Goal: Information Seeking & Learning: Learn about a topic

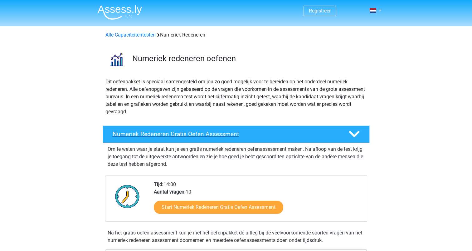
click at [136, 132] on h4 "Numeriek Redeneren Gratis Oefen Assessment" at bounding box center [226, 133] width 226 height 7
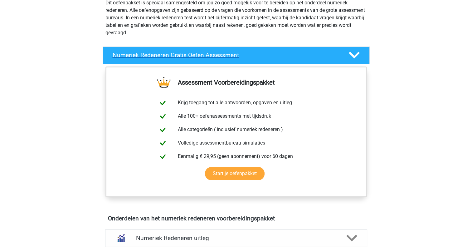
scroll to position [125, 0]
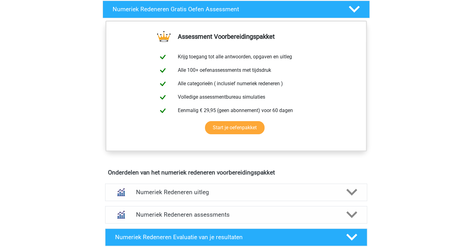
click at [407, 68] on div "Registreer Nederlands English" at bounding box center [236, 234] width 472 height 718
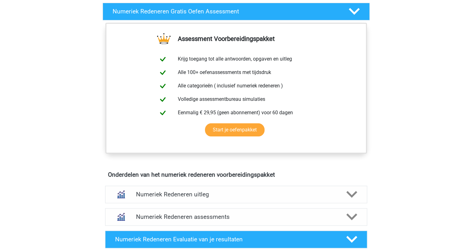
scroll to position [94, 0]
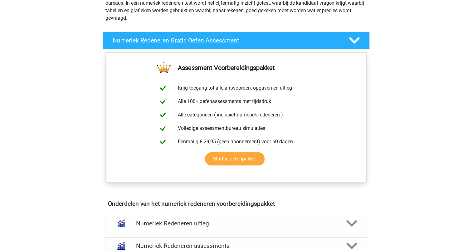
click at [353, 40] on icon at bounding box center [354, 40] width 11 height 11
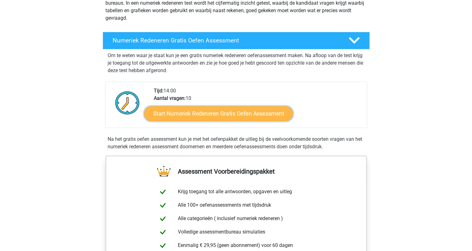
click at [204, 114] on link "Start Numeriek Redeneren Gratis Oefen Assessment" at bounding box center [218, 113] width 149 height 15
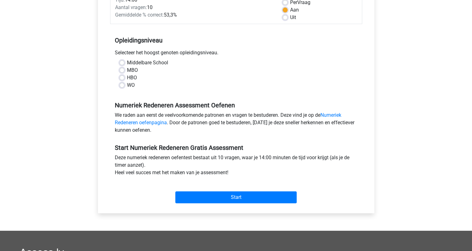
scroll to position [62, 0]
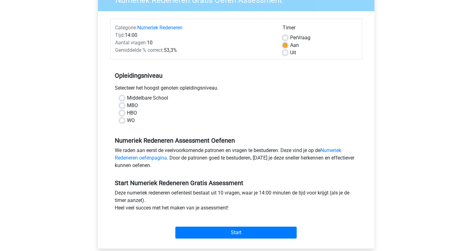
click at [290, 52] on label "Uit" at bounding box center [293, 52] width 6 height 7
click at [284, 52] on input "Uit" at bounding box center [285, 52] width 5 height 6
radio input "true"
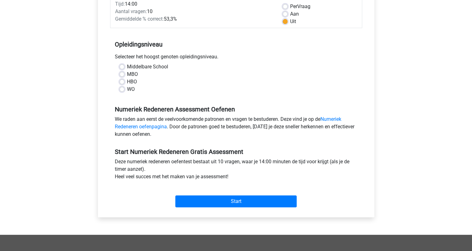
click at [127, 82] on label "HBO" at bounding box center [132, 81] width 10 height 7
click at [124, 82] on input "HBO" at bounding box center [121, 81] width 5 height 6
radio input "true"
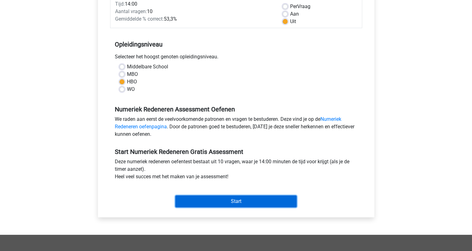
click at [218, 198] on input "Start" at bounding box center [235, 201] width 121 height 12
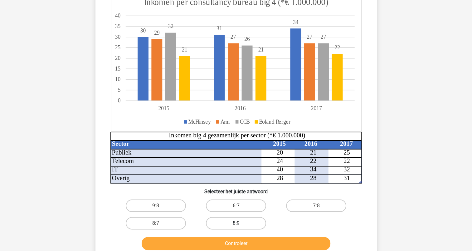
scroll to position [94, 0]
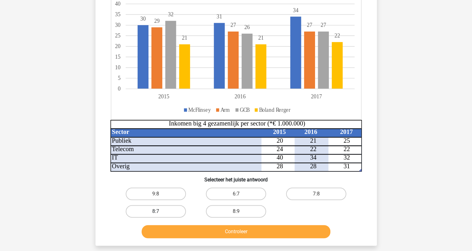
click at [169, 209] on label "8:7" at bounding box center [156, 211] width 60 height 12
click at [160, 211] on input "8:7" at bounding box center [158, 213] width 4 height 4
radio input "true"
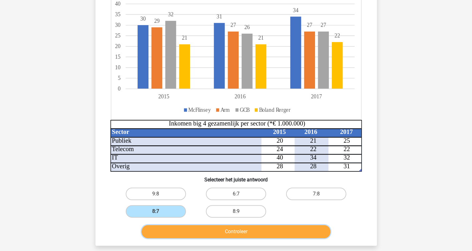
click at [247, 232] on button "Controleer" at bounding box center [236, 231] width 189 height 13
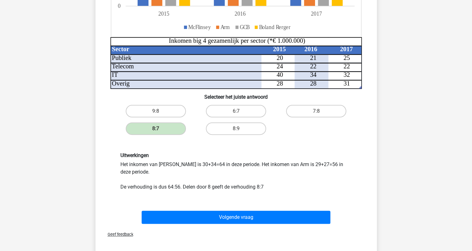
scroll to position [187, 0]
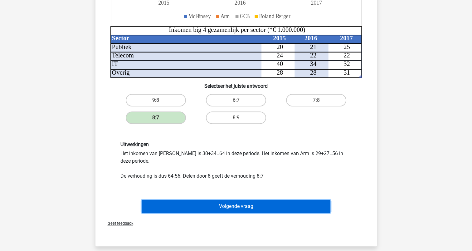
click at [244, 207] on button "Volgende vraag" at bounding box center [236, 206] width 189 height 13
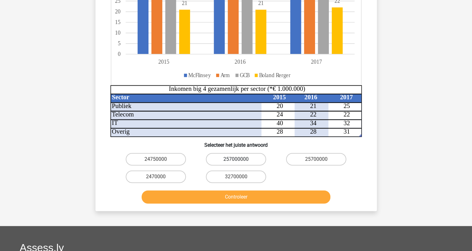
scroll to position [156, 0]
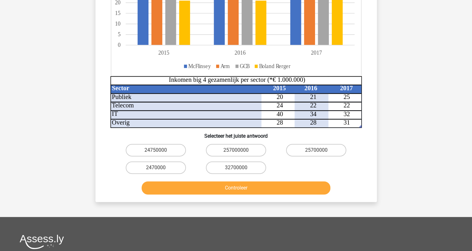
click at [234, 188] on button "Controleer" at bounding box center [236, 187] width 189 height 13
click at [283, 166] on div "24750000 257000000 25700000 2470000 32700000" at bounding box center [236, 158] width 241 height 35
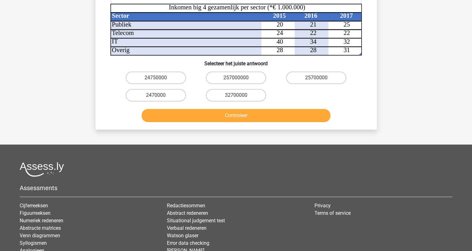
scroll to position [218, 0]
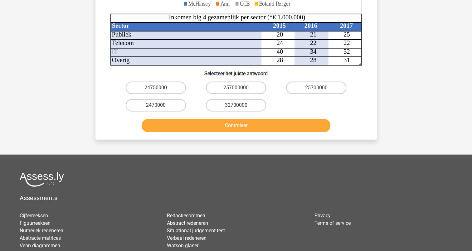
click at [165, 91] on label "24750000" at bounding box center [156, 87] width 60 height 12
click at [160, 91] on input "24750000" at bounding box center [158, 90] width 4 height 4
radio input "true"
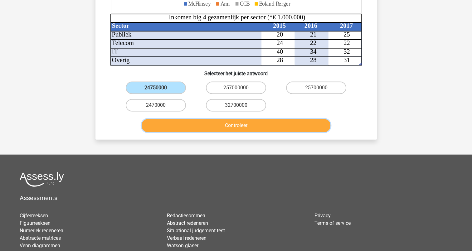
click at [227, 129] on button "Controleer" at bounding box center [236, 125] width 189 height 13
click at [177, 86] on label "24750000" at bounding box center [156, 87] width 60 height 12
click at [160, 88] on input "24750000" at bounding box center [158, 90] width 4 height 4
click at [238, 123] on button "Controleer" at bounding box center [236, 125] width 189 height 13
drag, startPoint x: 139, startPoint y: 103, endPoint x: 139, endPoint y: 97, distance: 5.9
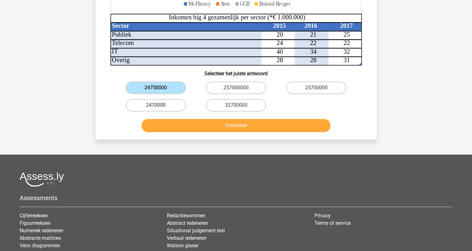
click at [139, 103] on label "2470000" at bounding box center [156, 105] width 60 height 12
click at [156, 105] on input "2470000" at bounding box center [158, 107] width 4 height 4
radio input "true"
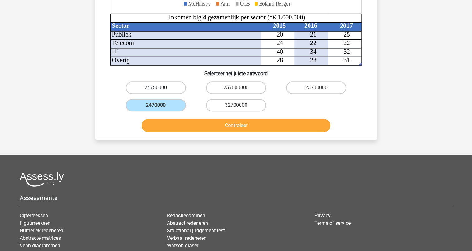
click at [144, 86] on label "24750000" at bounding box center [156, 87] width 60 height 12
click at [156, 88] on input "24750000" at bounding box center [158, 90] width 4 height 4
radio input "true"
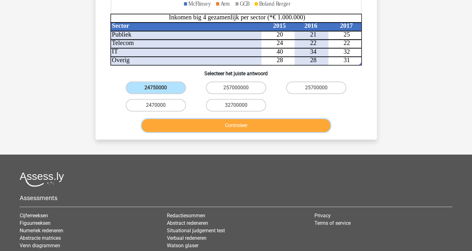
click at [195, 121] on button "Controleer" at bounding box center [236, 125] width 189 height 13
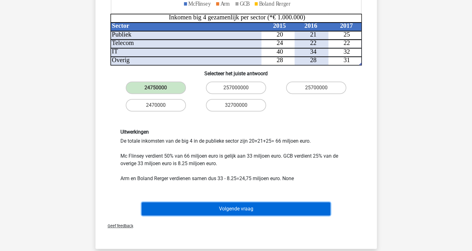
click at [231, 206] on button "Volgende vraag" at bounding box center [236, 208] width 189 height 13
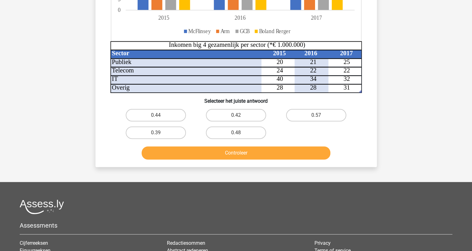
scroll to position [187, 0]
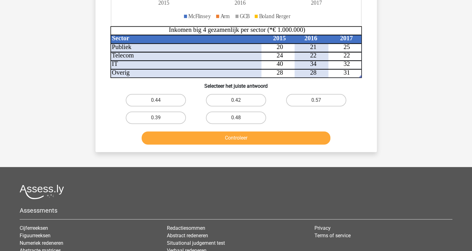
click at [237, 119] on input "0.48" at bounding box center [238, 120] width 4 height 4
radio input "true"
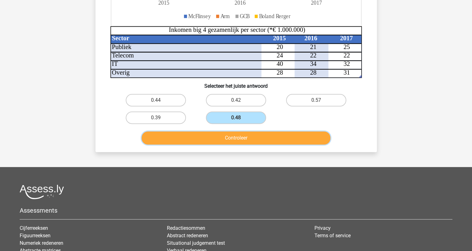
click at [239, 137] on button "Controleer" at bounding box center [236, 137] width 189 height 13
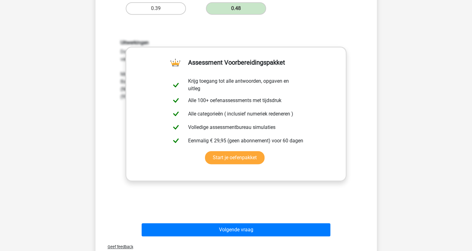
scroll to position [312, 0]
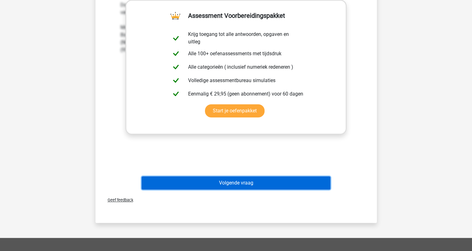
click at [228, 181] on button "Volgende vraag" at bounding box center [236, 182] width 189 height 13
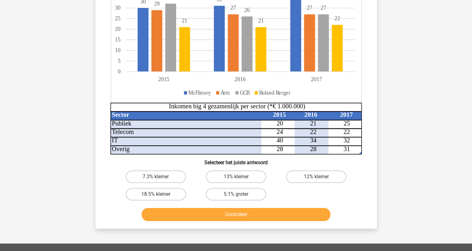
scroll to position [125, 0]
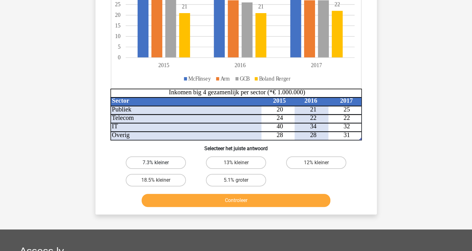
click at [168, 162] on label "7.3% kleiner" at bounding box center [156, 162] width 60 height 12
click at [160, 163] on input "7.3% kleiner" at bounding box center [158, 165] width 4 height 4
radio input "true"
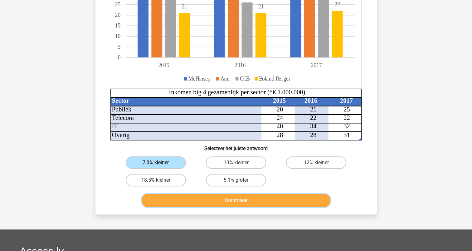
click at [248, 200] on button "Controleer" at bounding box center [236, 200] width 189 height 13
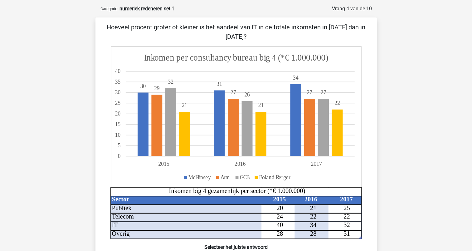
scroll to position [0, 0]
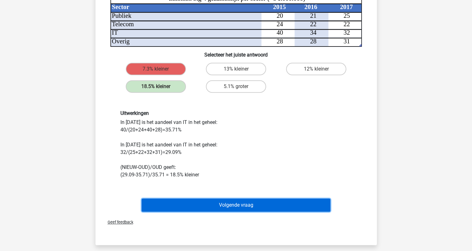
click at [233, 207] on button "Volgende vraag" at bounding box center [236, 204] width 189 height 13
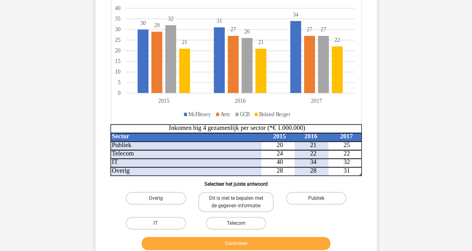
scroll to position [94, 0]
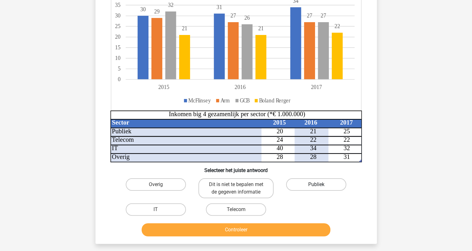
click at [313, 183] on label "Publiek" at bounding box center [316, 184] width 60 height 12
click at [316, 184] on input "Publiek" at bounding box center [318, 186] width 4 height 4
radio input "true"
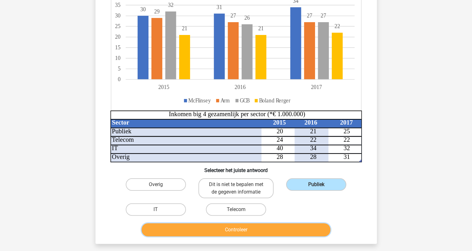
click at [276, 228] on button "Controleer" at bounding box center [236, 229] width 189 height 13
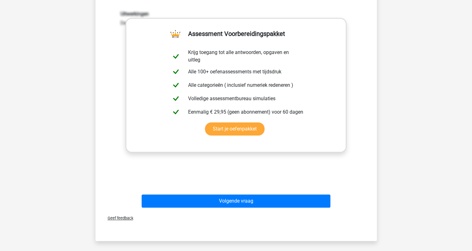
scroll to position [343, 0]
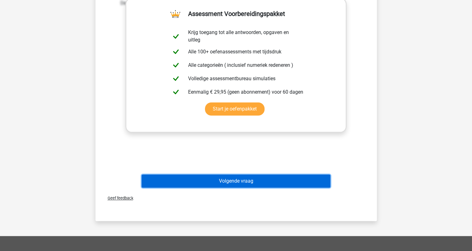
click at [253, 180] on button "Volgende vraag" at bounding box center [236, 180] width 189 height 13
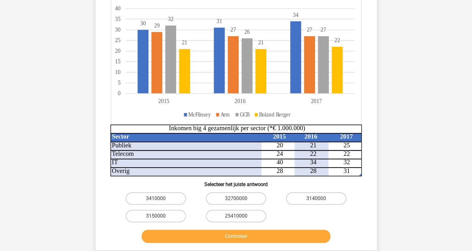
scroll to position [94, 0]
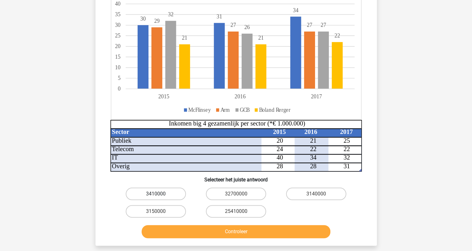
click at [156, 191] on label "3410000" at bounding box center [156, 193] width 60 height 12
click at [156, 194] on input "3410000" at bounding box center [158, 196] width 4 height 4
radio input "true"
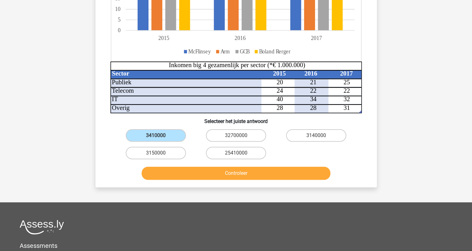
scroll to position [156, 0]
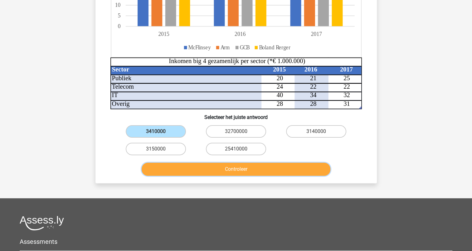
click at [255, 167] on button "Controleer" at bounding box center [236, 169] width 189 height 13
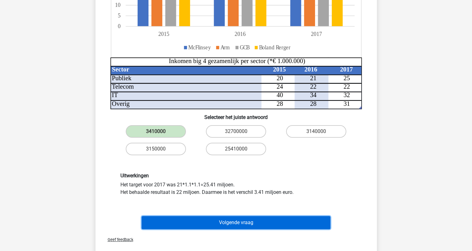
click at [245, 219] on button "Volgende vraag" at bounding box center [236, 222] width 189 height 13
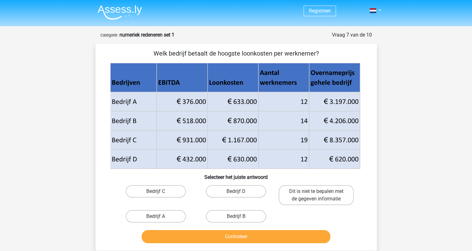
scroll to position [31, 0]
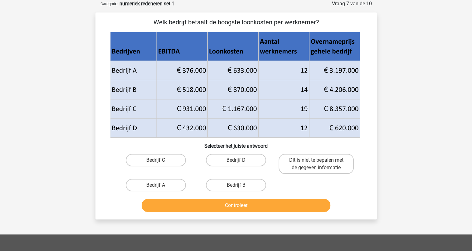
drag, startPoint x: 238, startPoint y: 185, endPoint x: 239, endPoint y: 188, distance: 3.3
click at [238, 185] on input "Bedrijf B" at bounding box center [238, 187] width 4 height 4
radio input "true"
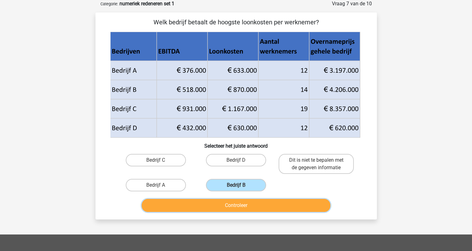
click at [238, 207] on button "Controleer" at bounding box center [236, 205] width 189 height 13
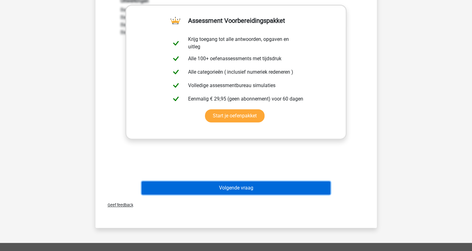
click at [238, 186] on button "Volgende vraag" at bounding box center [236, 187] width 189 height 13
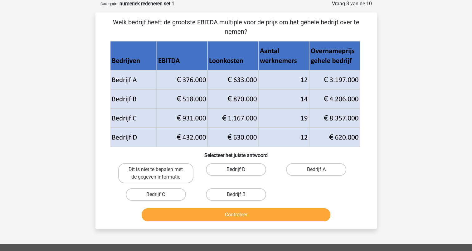
click at [232, 170] on label "Bedrijf D" at bounding box center [236, 169] width 60 height 12
click at [236, 170] on input "Bedrijf D" at bounding box center [238, 171] width 4 height 4
radio input "true"
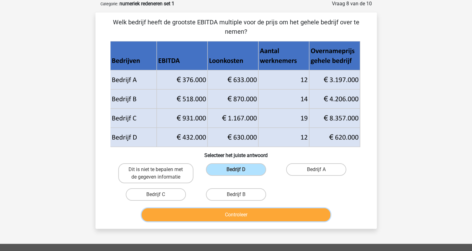
click at [249, 215] on button "Controleer" at bounding box center [236, 214] width 189 height 13
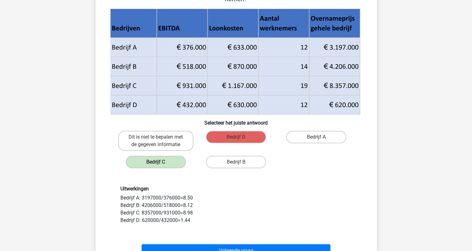
scroll to position [125, 0]
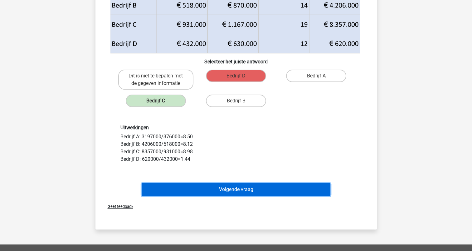
click at [223, 189] on button "Volgende vraag" at bounding box center [236, 189] width 189 height 13
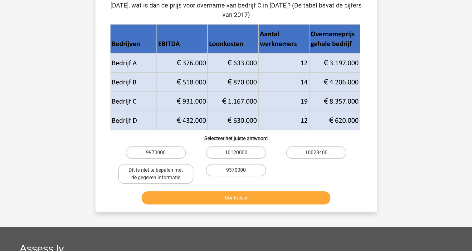
scroll to position [31, 0]
